Goal: Information Seeking & Learning: Learn about a topic

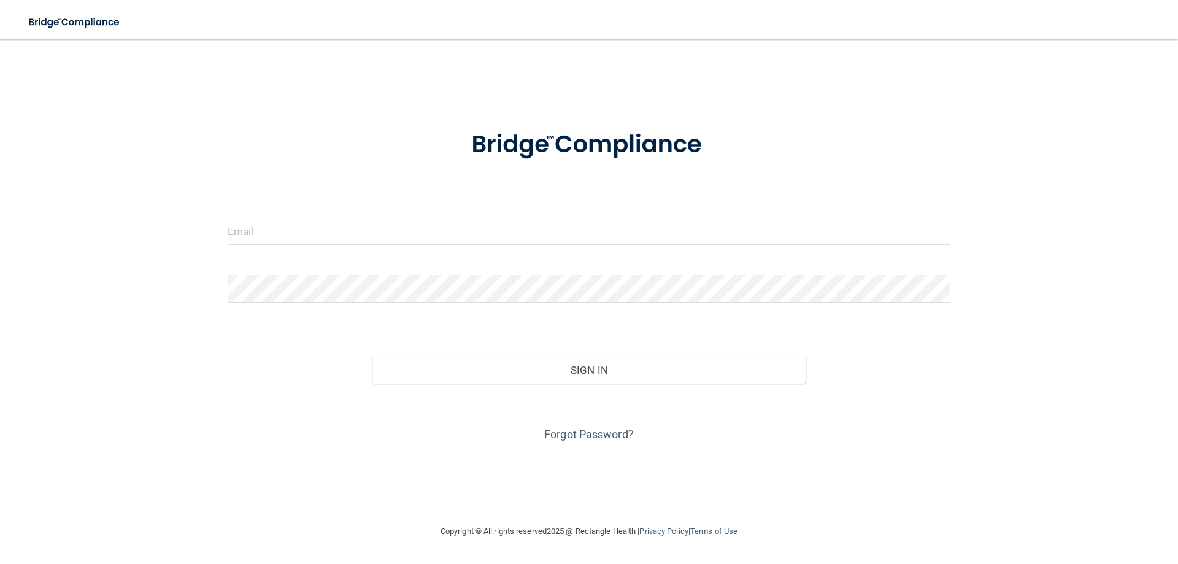
click at [420, 250] on div at bounding box center [588, 235] width 741 height 37
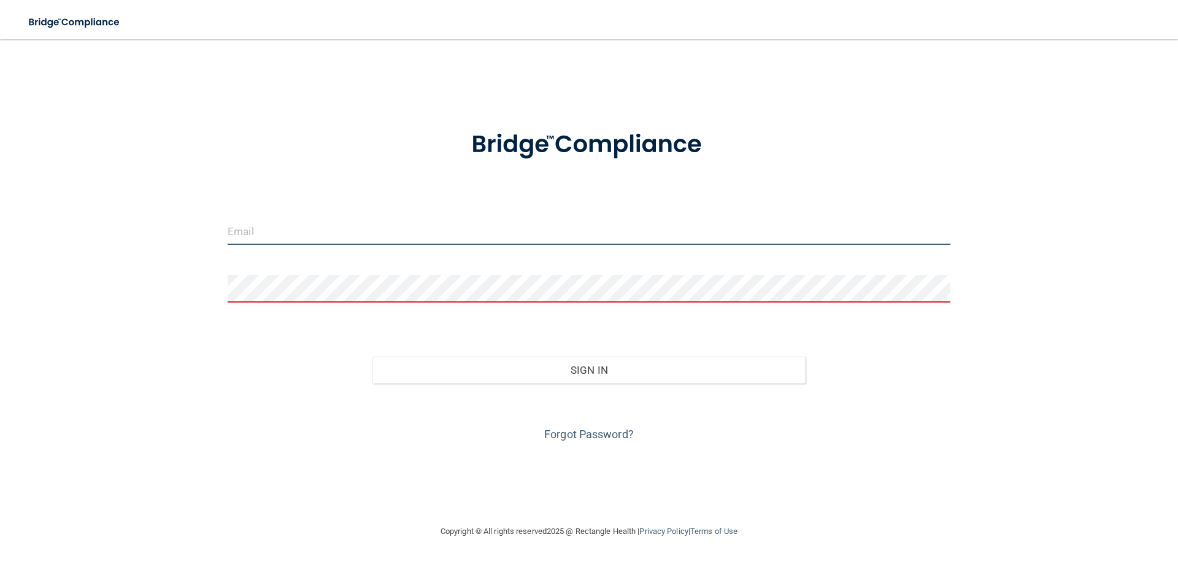
click at [418, 234] on input "email" at bounding box center [589, 231] width 723 height 28
type input "[EMAIL_ADDRESS][DOMAIN_NAME]"
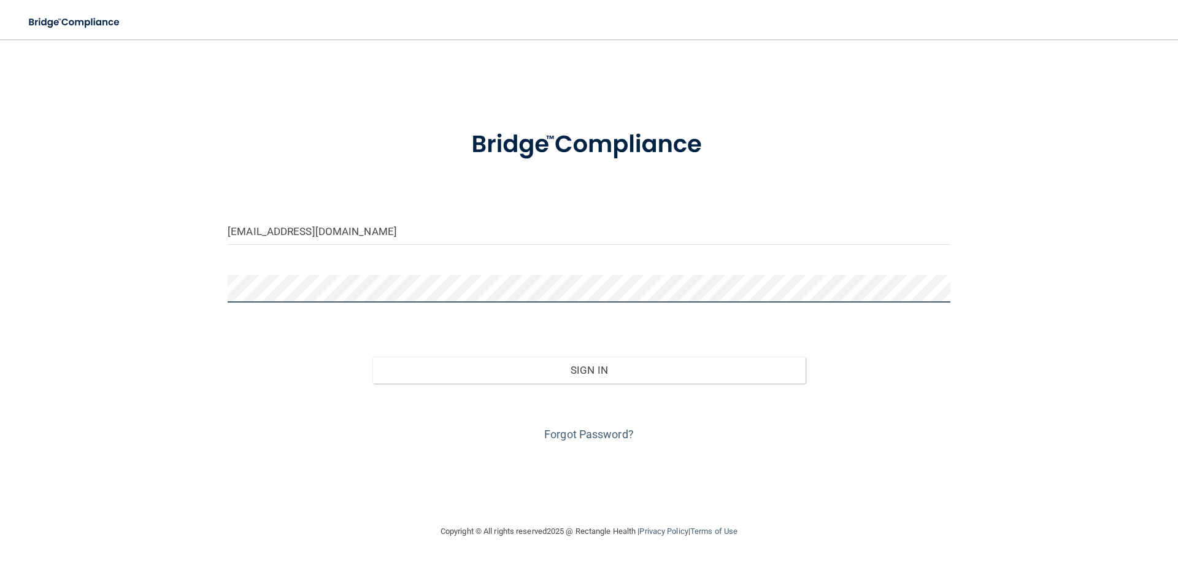
click at [372, 356] on button "Sign In" at bounding box center [589, 369] width 434 height 27
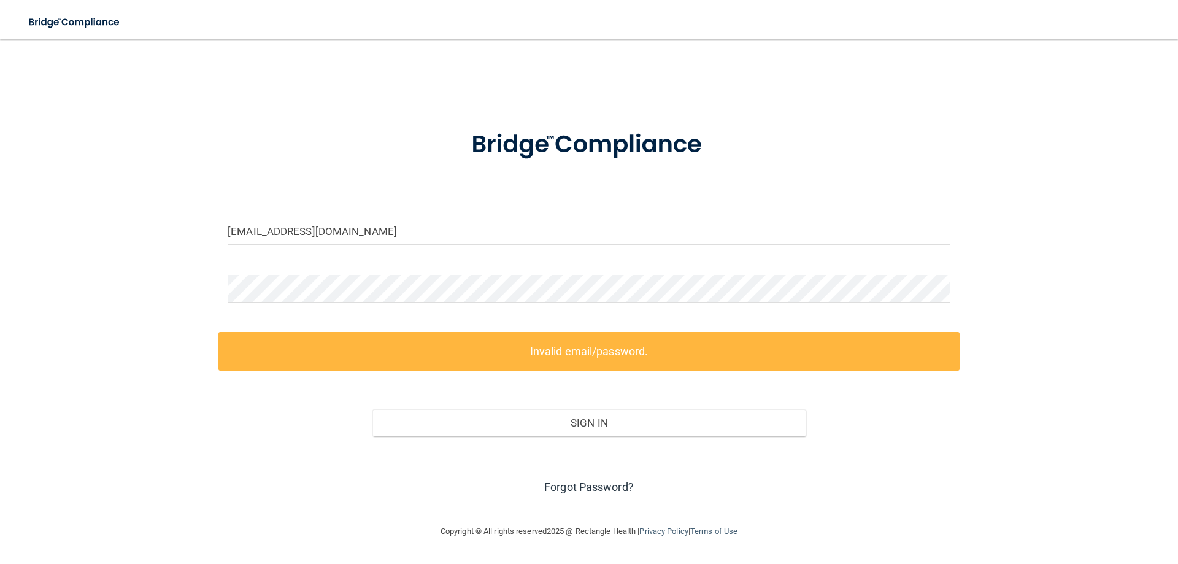
click at [579, 489] on link "Forgot Password?" at bounding box center [589, 486] width 90 height 13
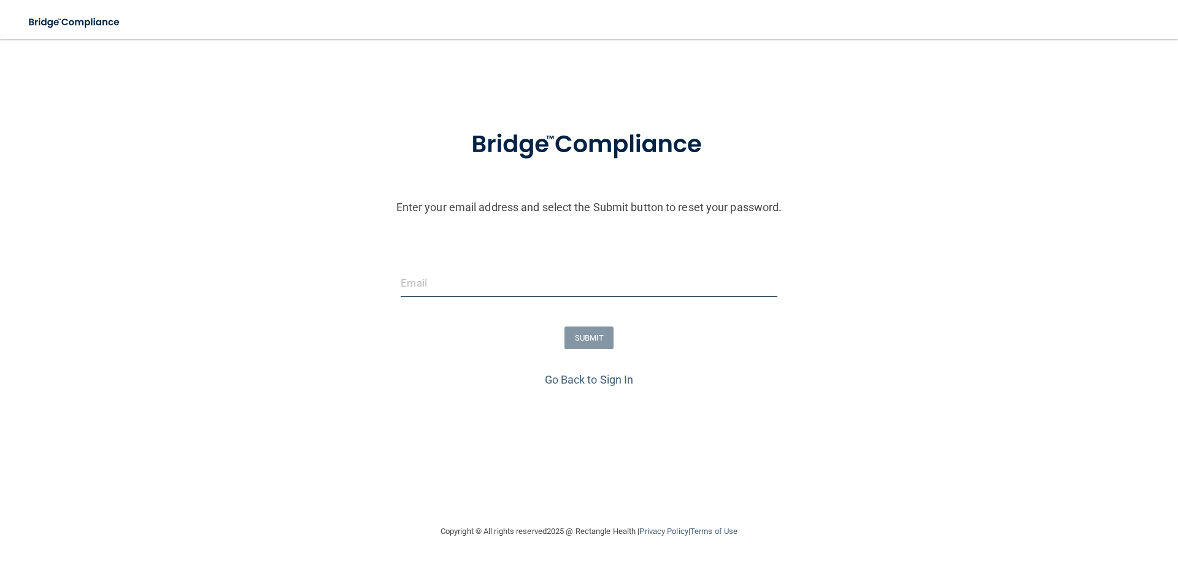
click at [418, 293] on input "email" at bounding box center [589, 283] width 376 height 28
type input "[EMAIL_ADDRESS][DOMAIN_NAME]"
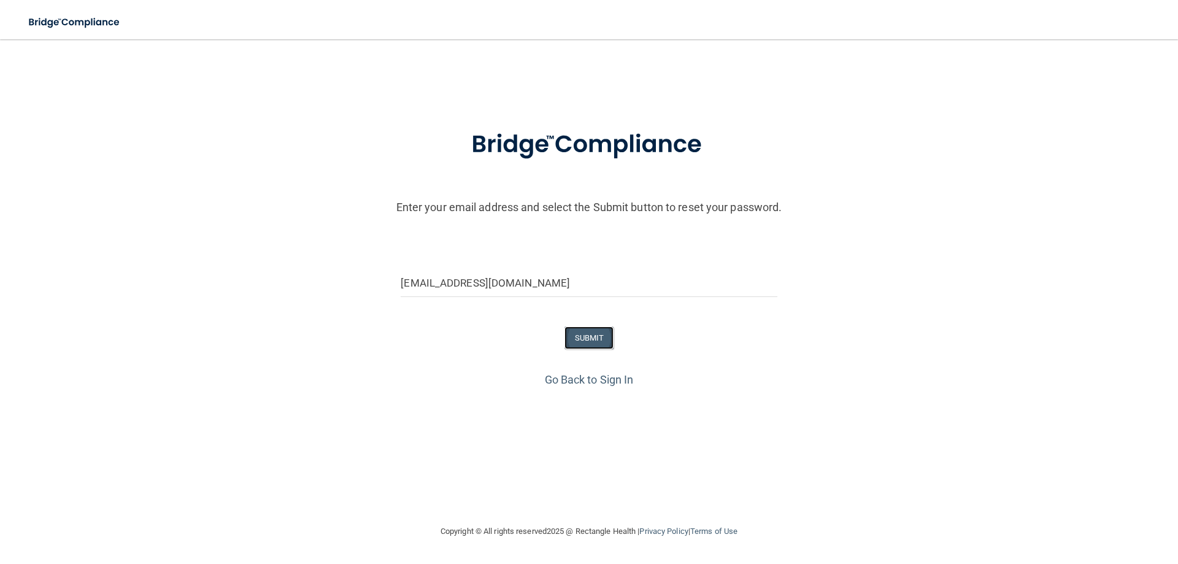
click at [578, 334] on button "SUBMIT" at bounding box center [589, 337] width 50 height 23
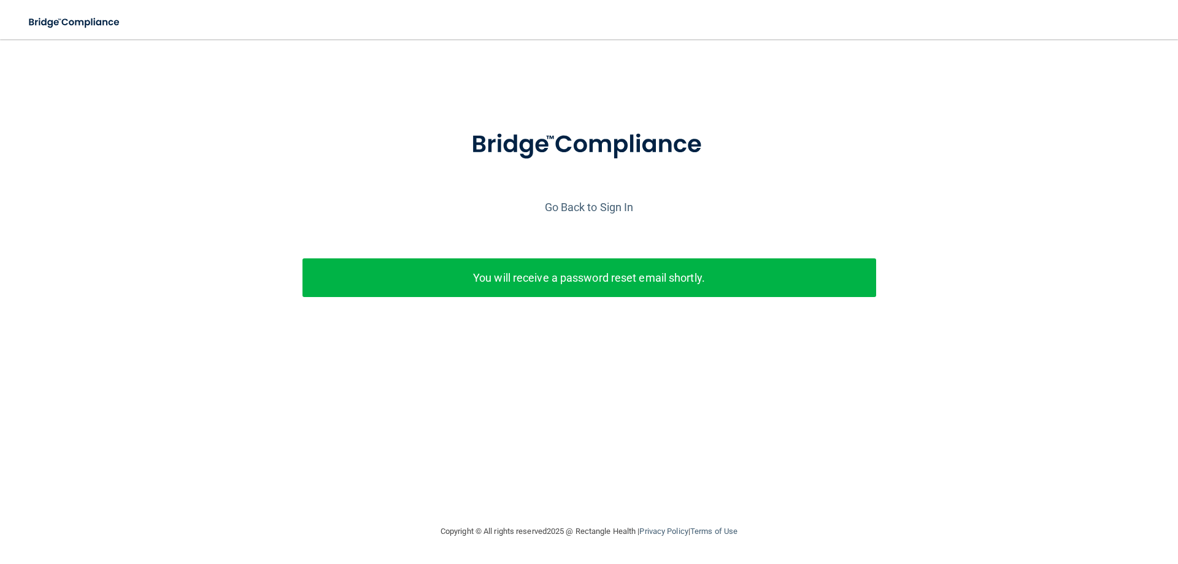
click at [557, 218] on div "Enter your email address and select the Submit button to reset your password. […" at bounding box center [588, 232] width 1165 height 239
click at [558, 210] on link "Go Back to Sign In" at bounding box center [589, 207] width 89 height 13
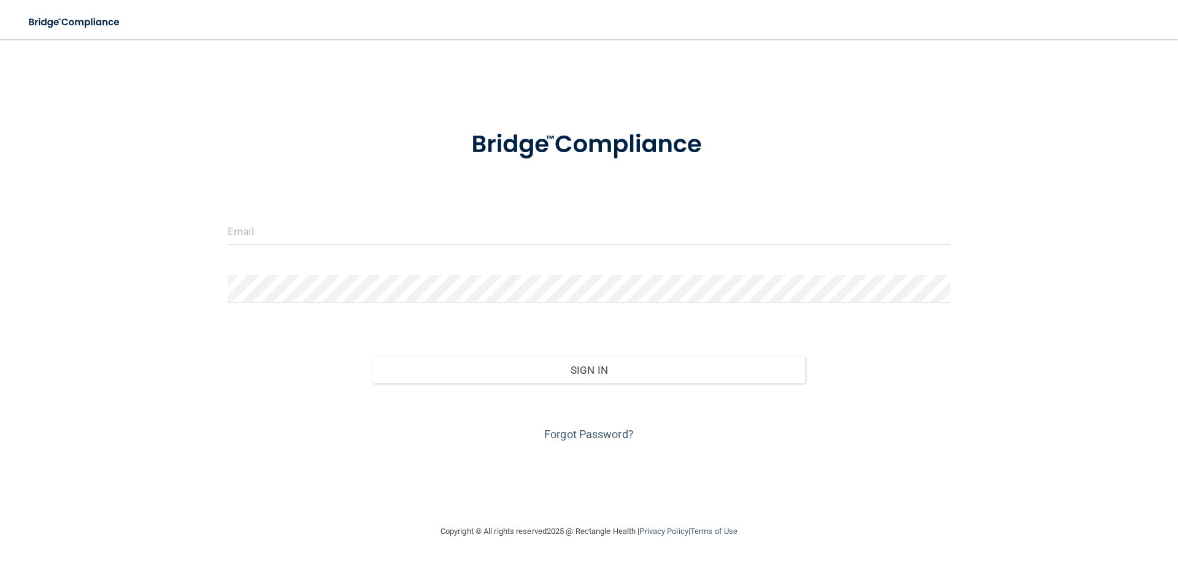
drag, startPoint x: 511, startPoint y: 210, endPoint x: 508, endPoint y: 220, distance: 9.5
click at [511, 212] on form "Invalid email/password. You don't have permission to access that page. Sign In …" at bounding box center [589, 278] width 723 height 331
click at [507, 233] on input "email" at bounding box center [589, 231] width 723 height 28
type input "[EMAIL_ADDRESS][DOMAIN_NAME]"
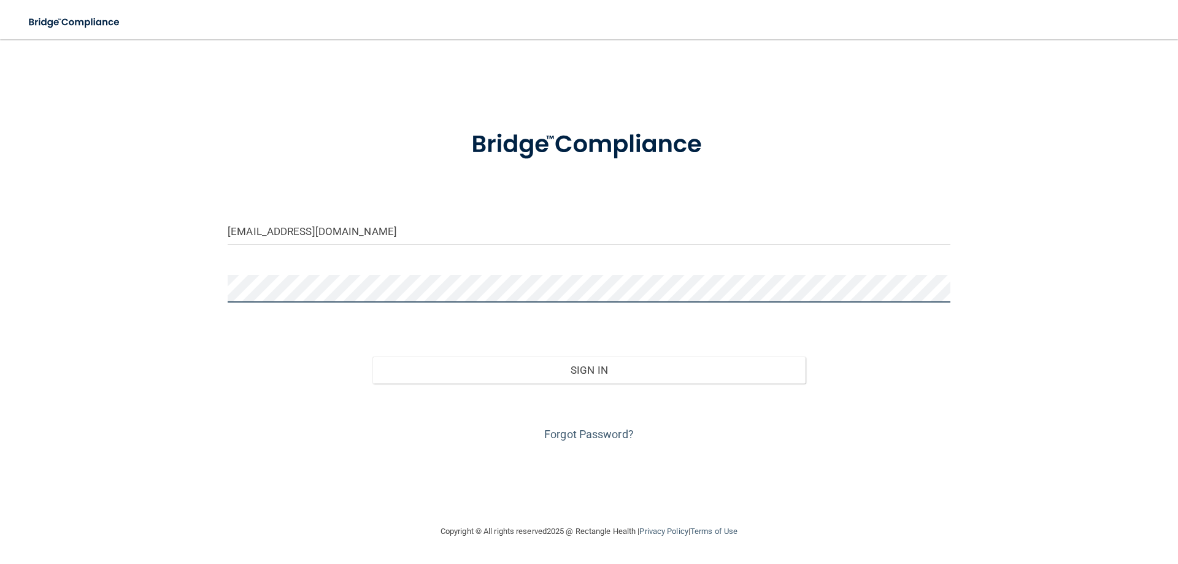
click at [372, 356] on button "Sign In" at bounding box center [589, 369] width 434 height 27
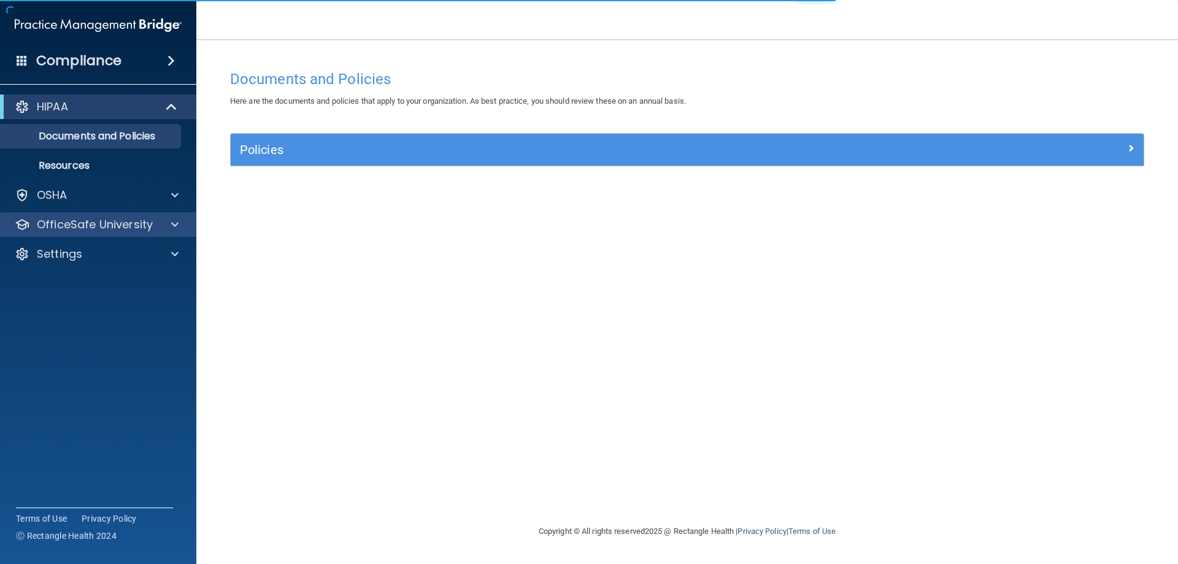
click at [93, 235] on div "OfficeSafe University" at bounding box center [98, 224] width 197 height 25
click at [164, 222] on div at bounding box center [173, 224] width 31 height 15
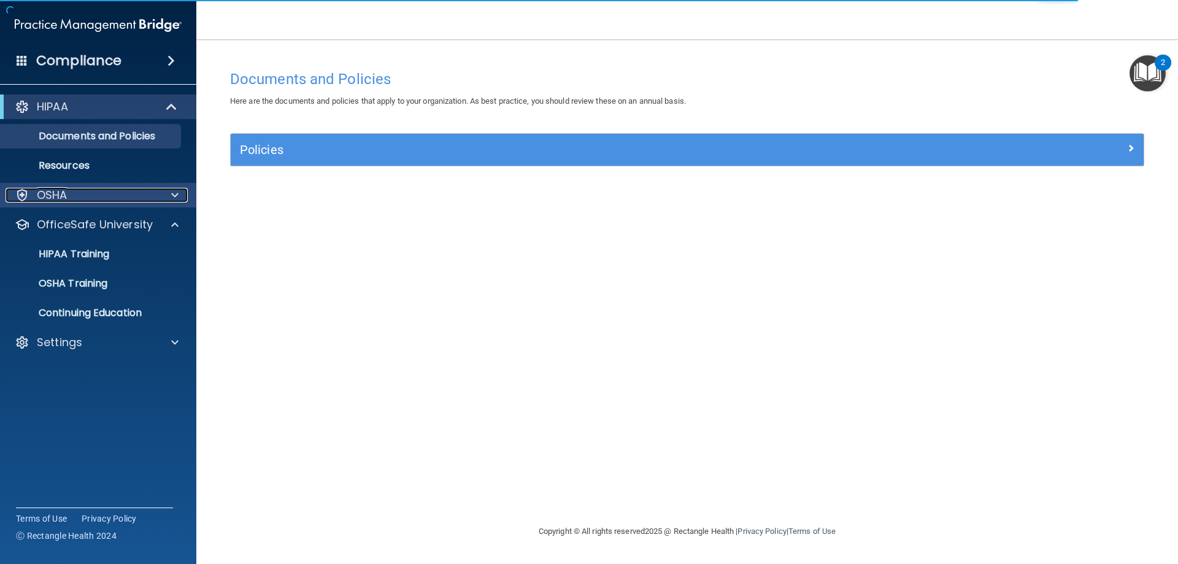
click at [165, 200] on div at bounding box center [173, 195] width 31 height 15
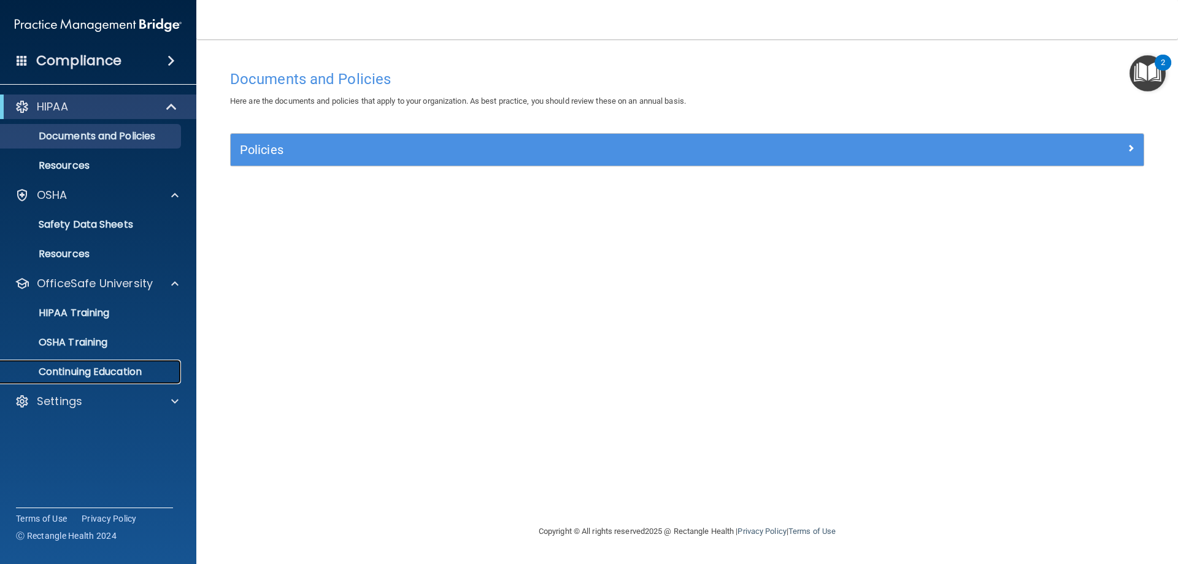
click at [124, 370] on p "Continuing Education" at bounding box center [91, 372] width 167 height 12
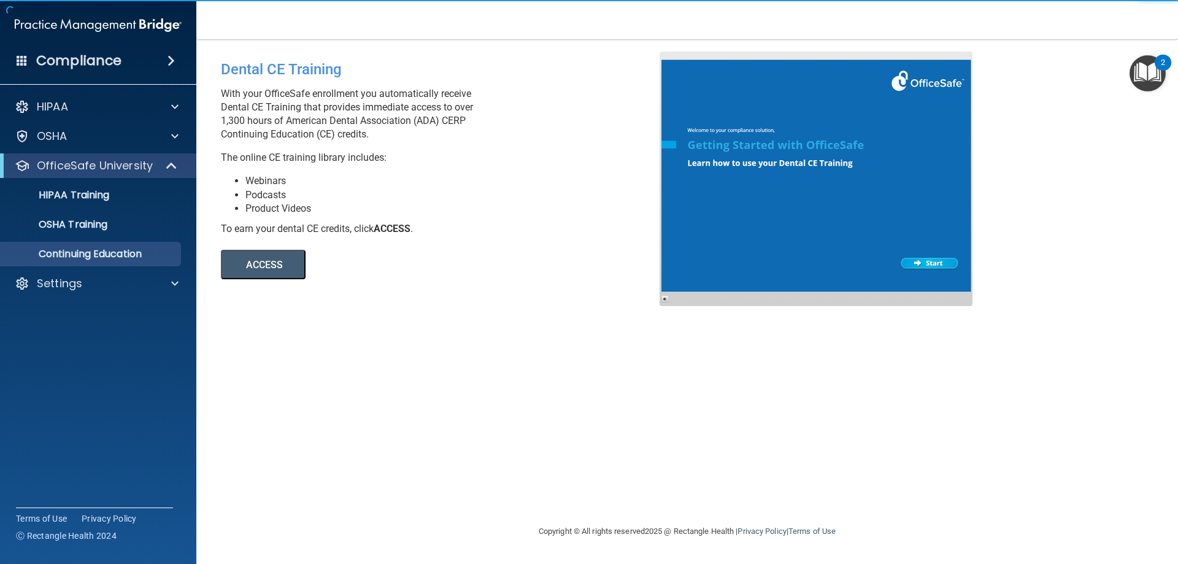
click at [282, 266] on button "ACCESS" at bounding box center [263, 264] width 85 height 29
